Goal: Find specific page/section: Find specific page/section

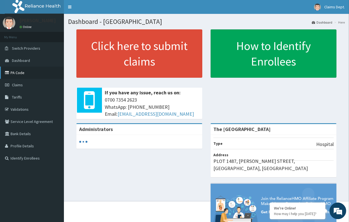
click at [38, 73] on link "PA Code" at bounding box center [32, 73] width 64 height 12
